Goal: Find specific page/section: Find specific page/section

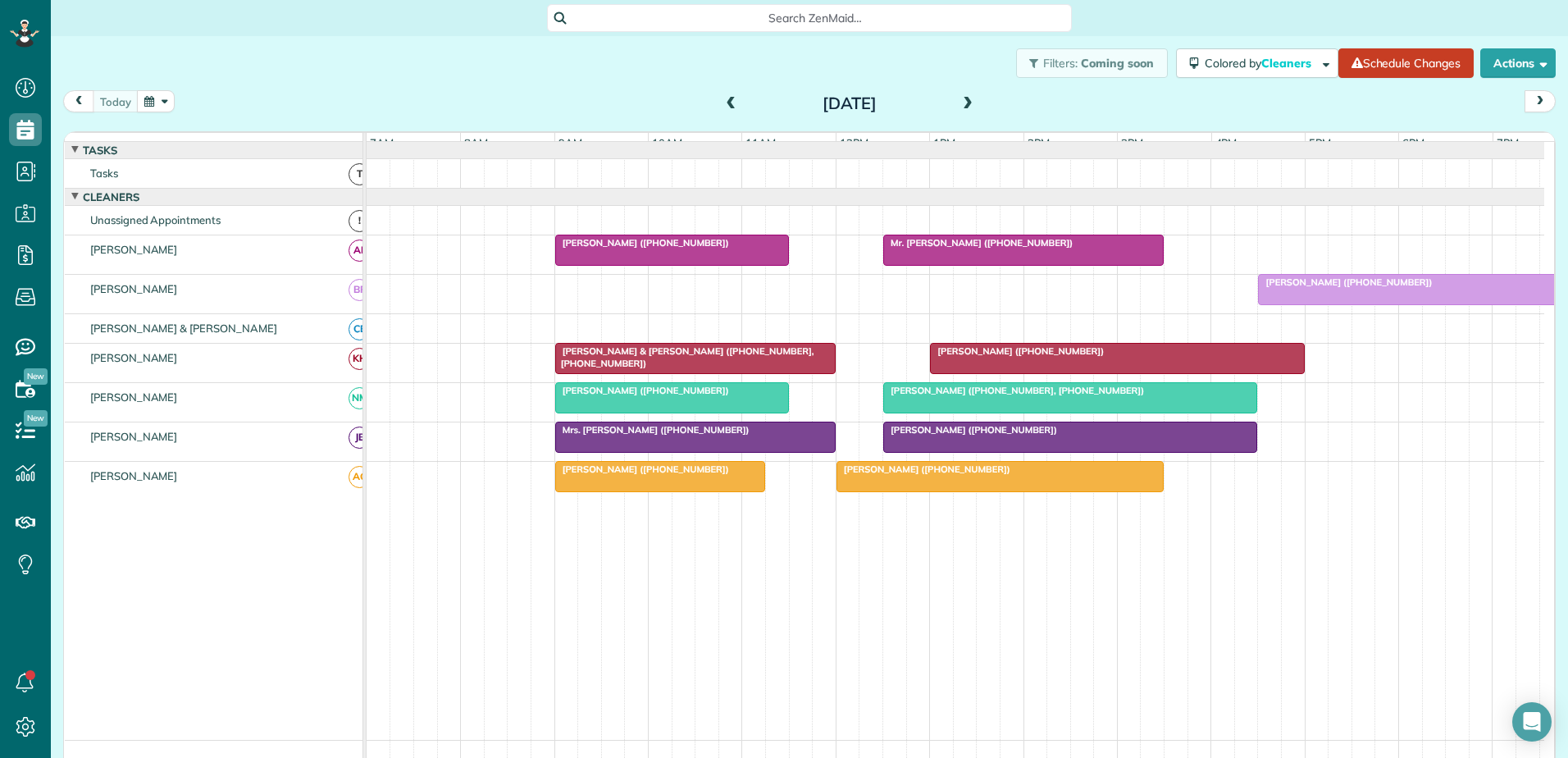
scroll to position [7, 7]
click at [1028, 357] on span "[PERSON_NAME] ([PHONE_NUMBER])" at bounding box center [1017, 351] width 175 height 12
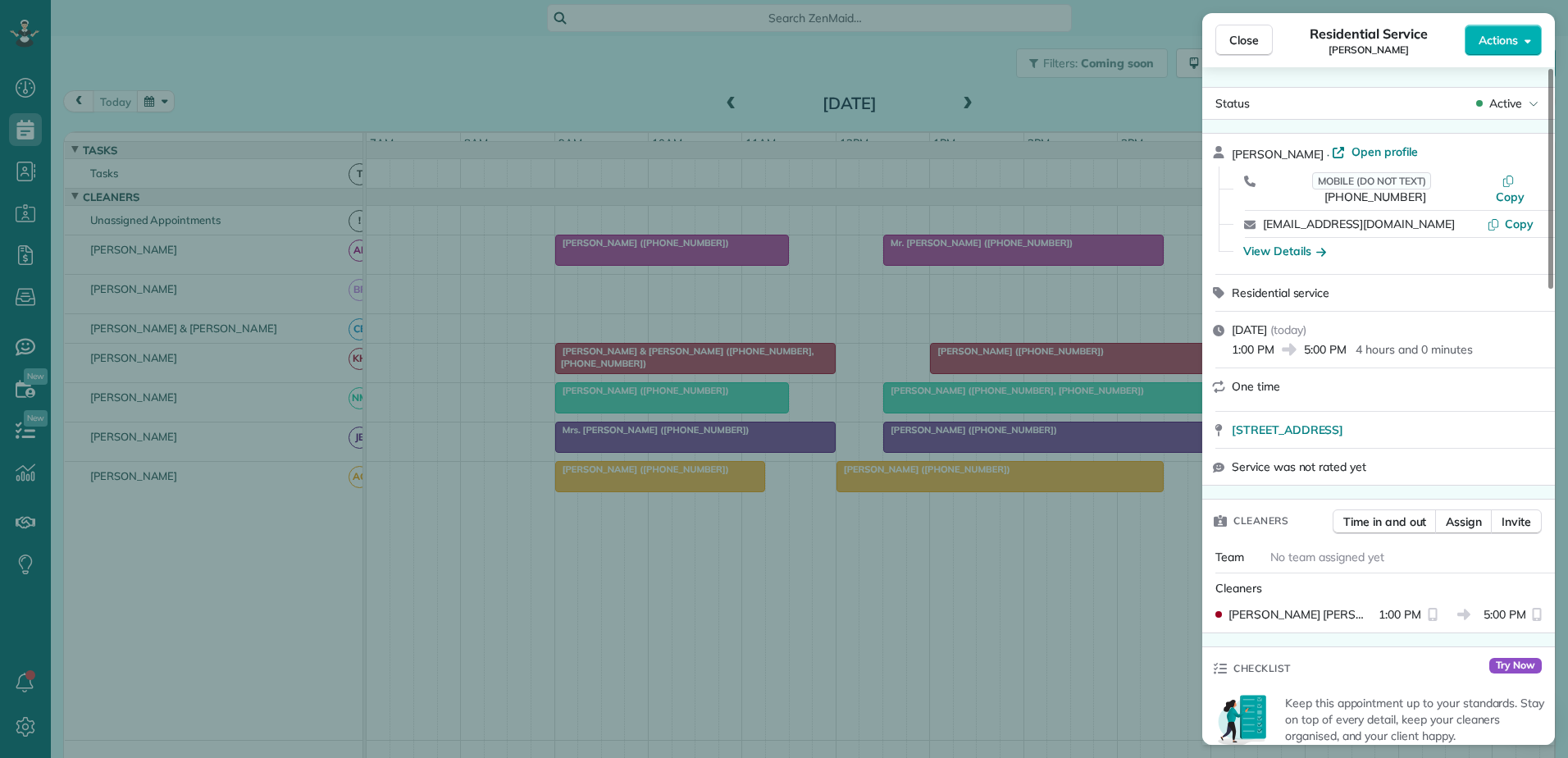
click at [1030, 366] on div "Close Residential Service [PERSON_NAME] Actions Status Active [PERSON_NAME] · O…" at bounding box center [784, 379] width 1568 height 758
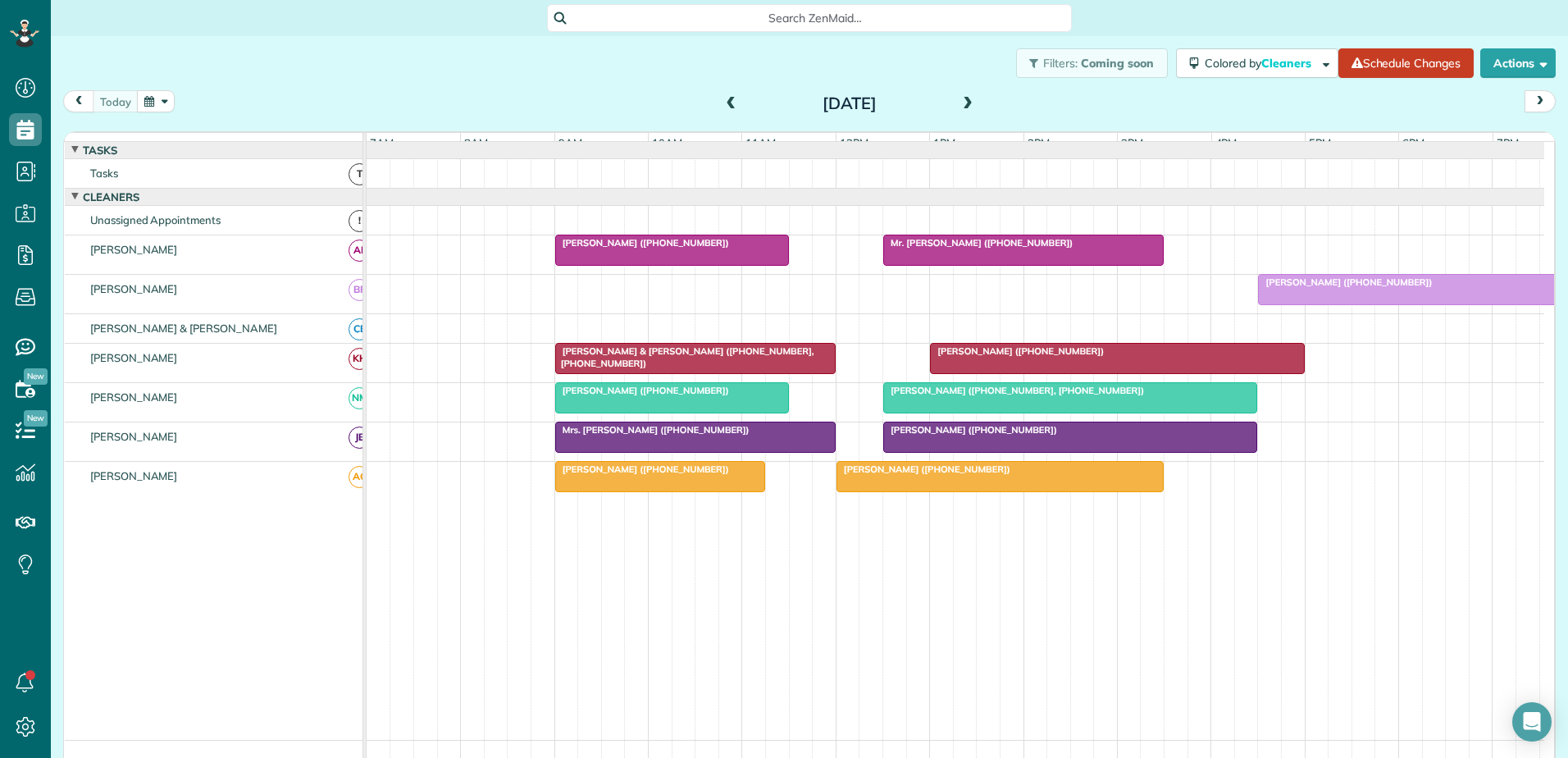
click at [976, 357] on span "[PERSON_NAME] ([PHONE_NUMBER])" at bounding box center [1017, 351] width 175 height 12
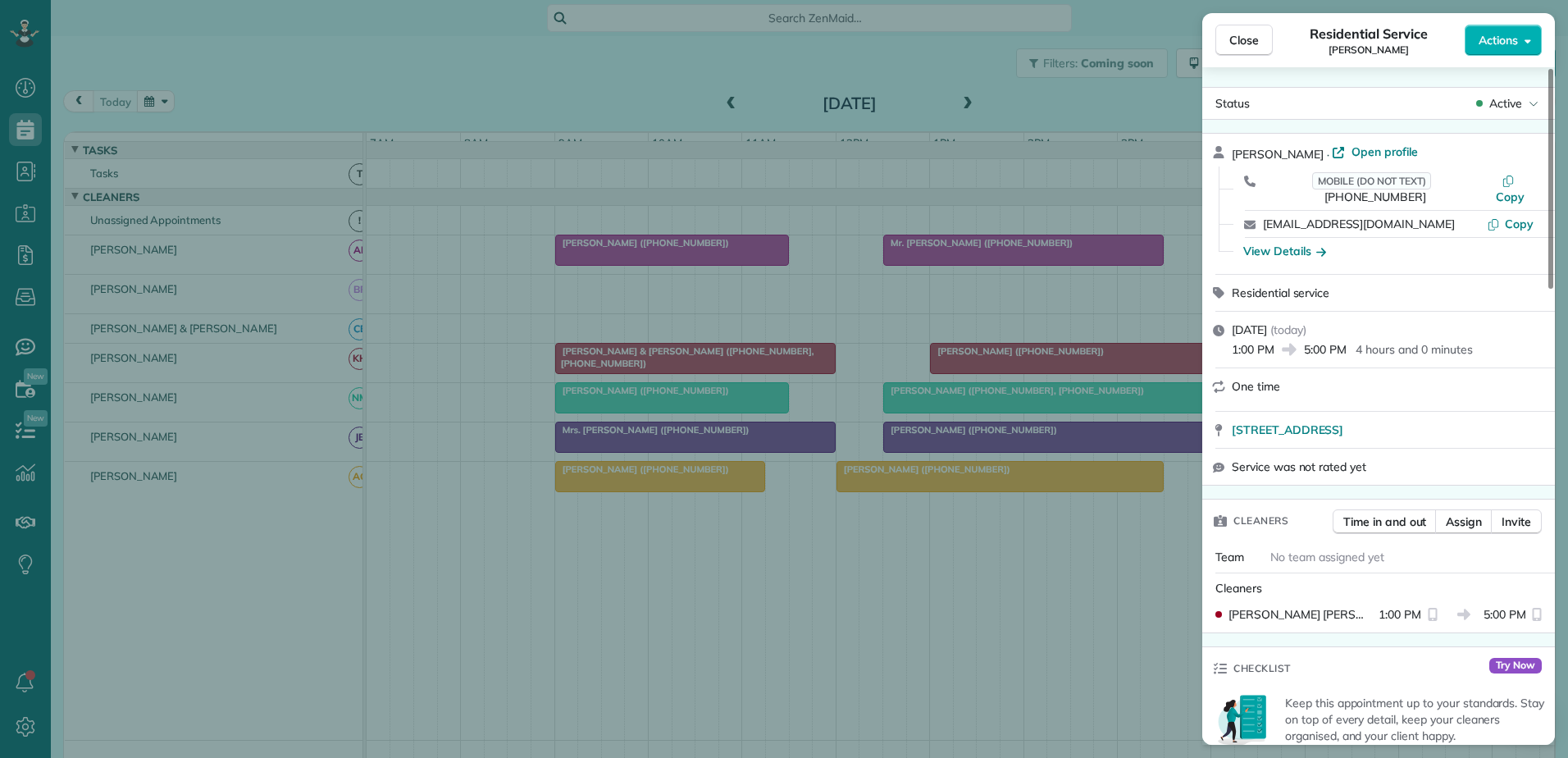
click at [954, 374] on div "Close Residential Service [PERSON_NAME] Actions Status Active [PERSON_NAME] · O…" at bounding box center [784, 379] width 1568 height 758
